Goal: Find specific page/section: Go to known website

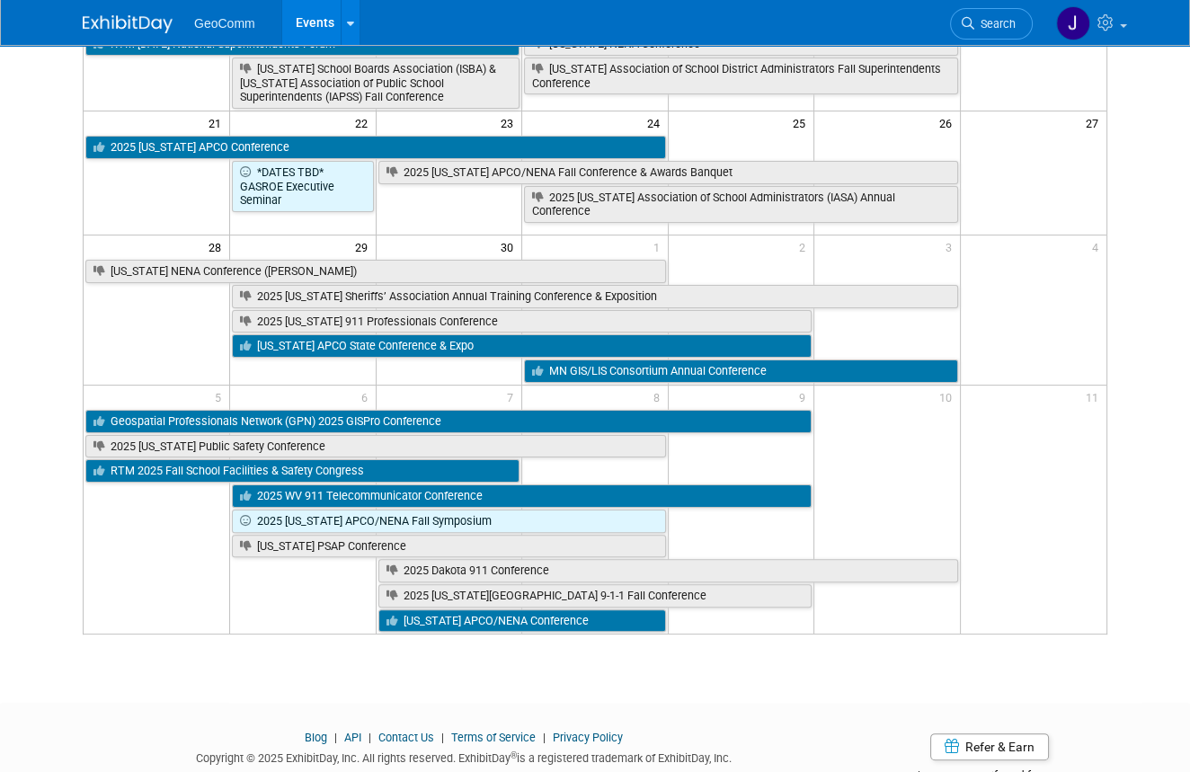
scroll to position [475, 0]
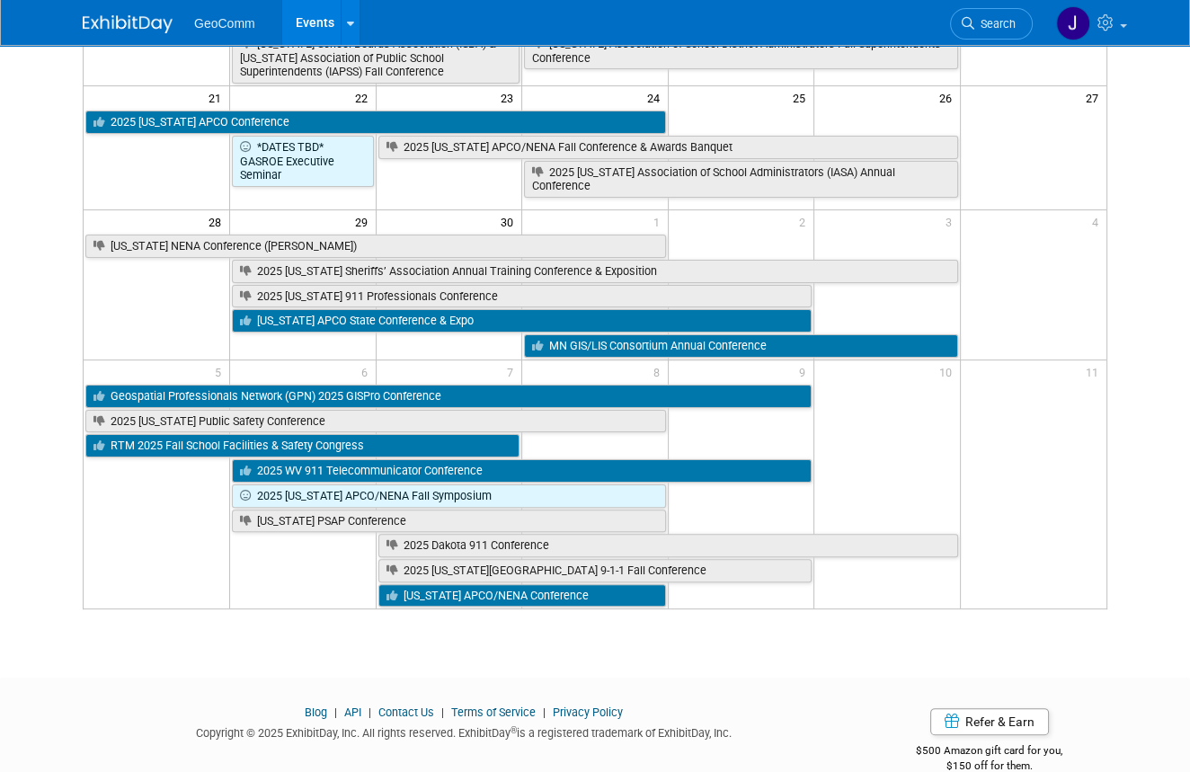
click at [85, 682] on div at bounding box center [595, 693] width 1190 height 22
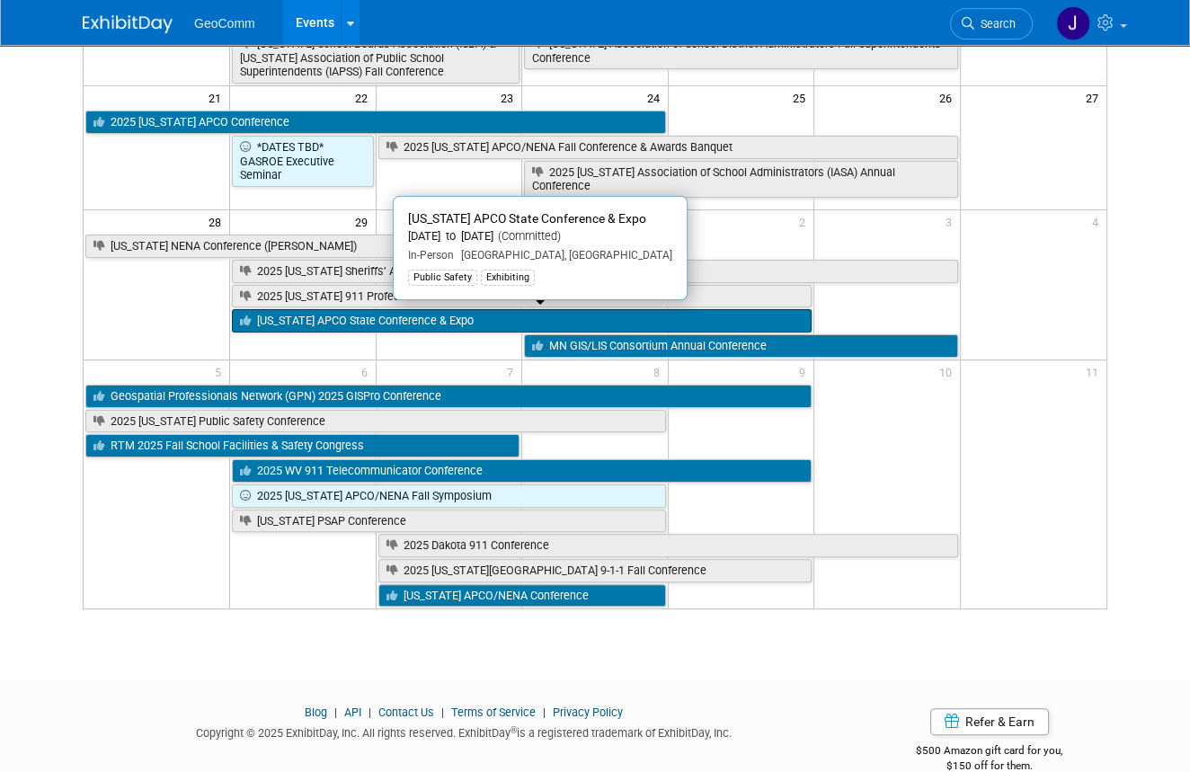
click at [305, 316] on link "[US_STATE] APCO State Conference & Expo" at bounding box center [522, 320] width 580 height 23
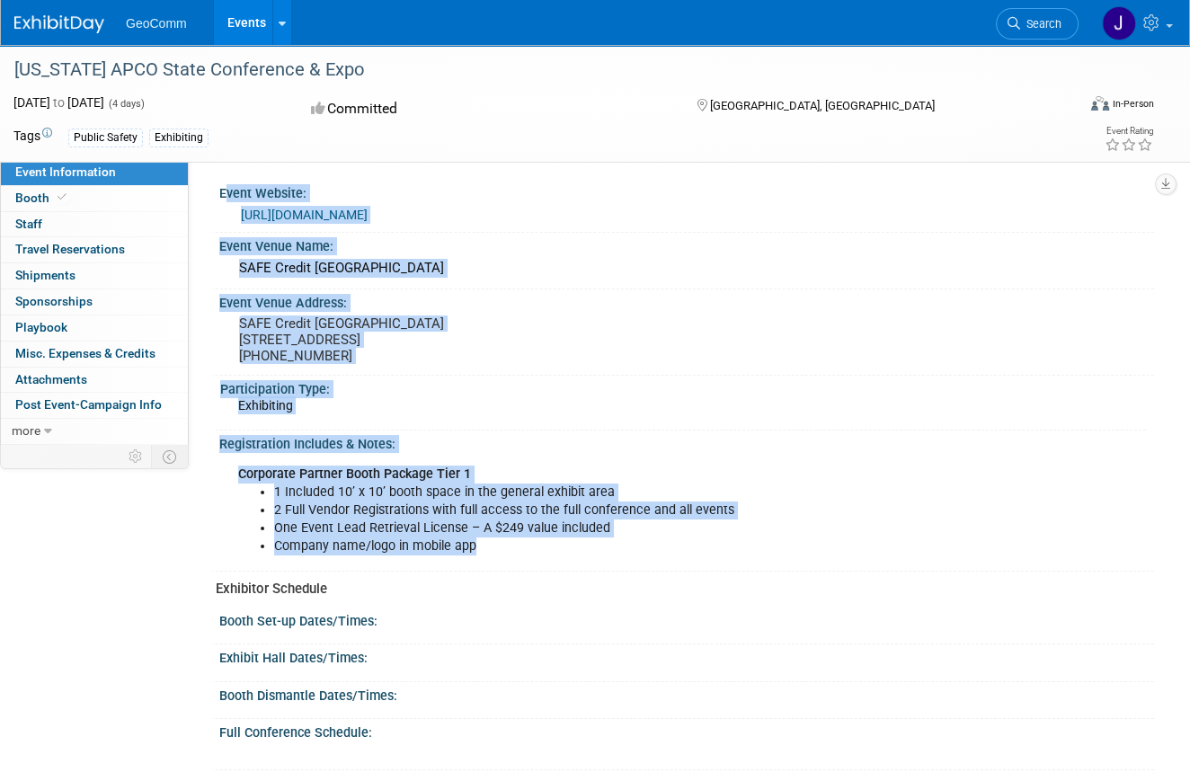
drag, startPoint x: 216, startPoint y: 185, endPoint x: 641, endPoint y: 565, distance: 569.9
click at [641, 565] on div "Event Website: [URL][DOMAIN_NAME] Event Venue Name: SAFE Credit [GEOGRAPHIC_DAT…" at bounding box center [678, 723] width 925 height 1086
copy div "Event Website: https://calapco.org/ Event Venue Name: SAFE Credit Union Convent…"
click at [334, 214] on link "https://calapco.org/" at bounding box center [304, 215] width 127 height 14
